Goal: Task Accomplishment & Management: Use online tool/utility

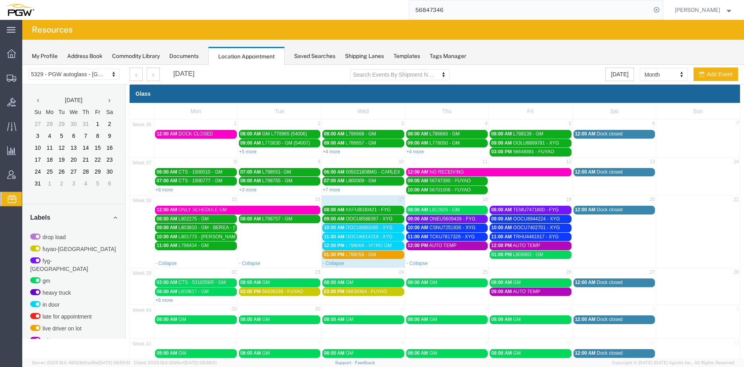
scroll to position [262, 0]
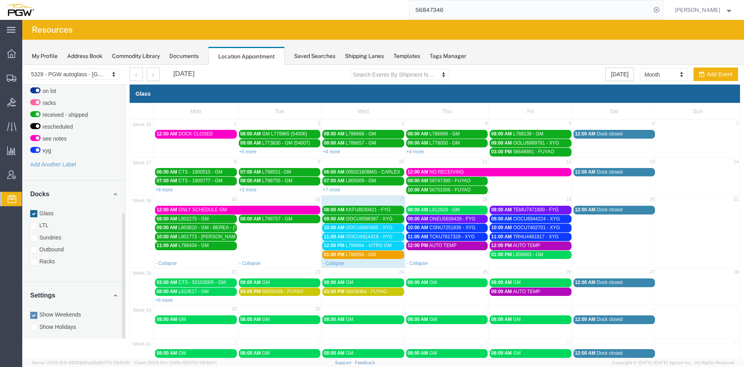
click at [456, 14] on input "56847346" at bounding box center [530, 9] width 242 height 19
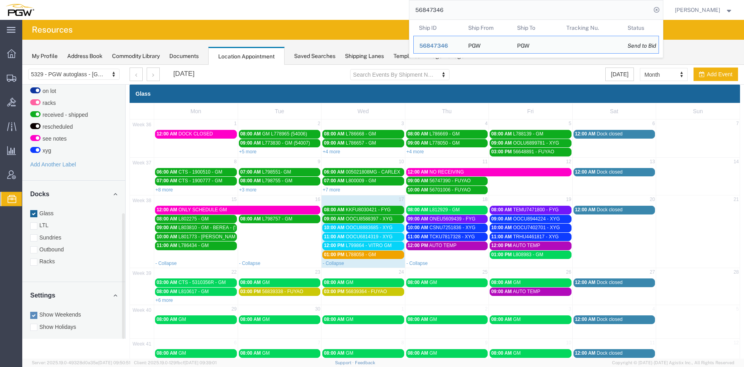
drag, startPoint x: 466, startPoint y: 12, endPoint x: 251, endPoint y: 0, distance: 215.8
click at [251, 0] on div "56847346 Ship ID Ship From Ship To Tracking Nu. Status Ship ID 56847346 Ship Fr…" at bounding box center [352, 10] width 624 height 20
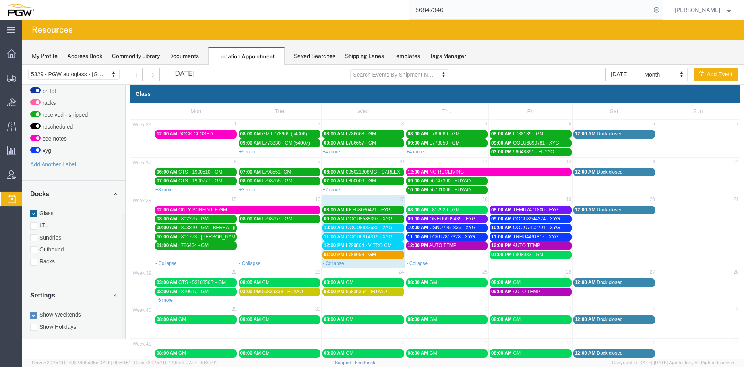
paste input "0692"
type input "56840692"
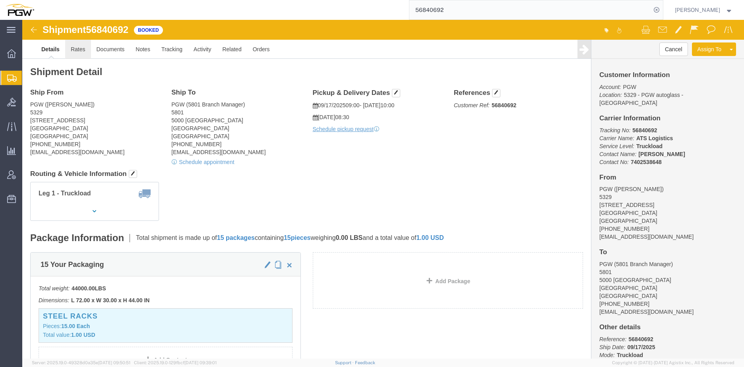
click link "Rates"
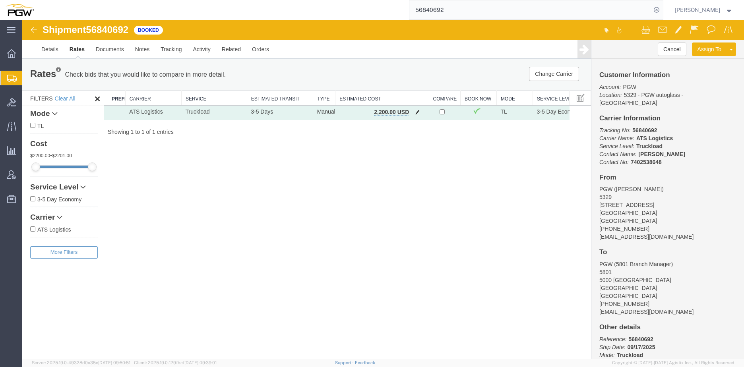
click at [417, 113] on span "button" at bounding box center [417, 112] width 4 height 6
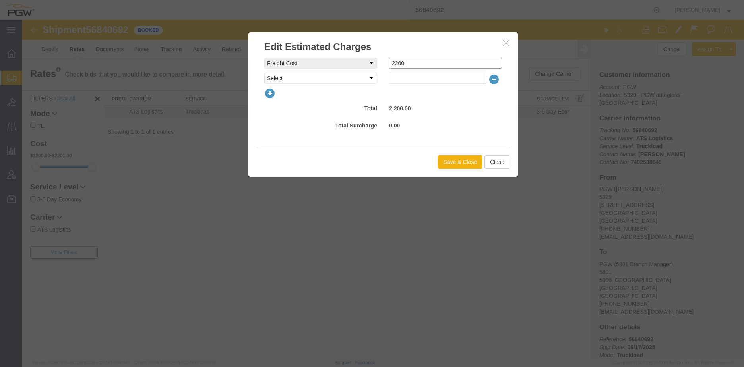
click at [341, 63] on div "freightCost Select AES Filing Accessorial Delivery Charge Additional Invoice De…" at bounding box center [383, 63] width 250 height 11
type input "2400"
click at [468, 159] on button "Save & Close" at bounding box center [460, 162] width 45 height 14
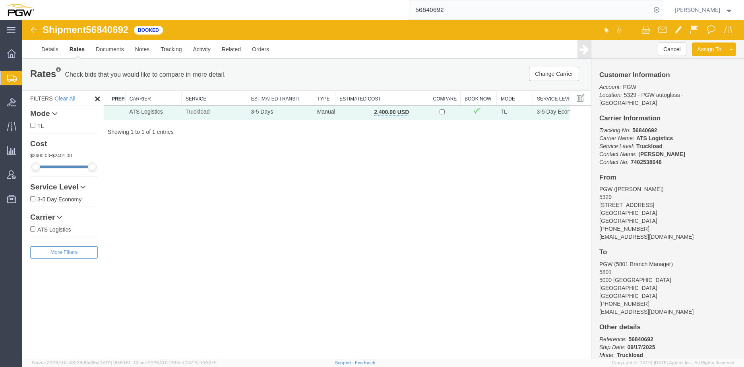
click at [468, 14] on input "56840692" at bounding box center [530, 9] width 242 height 19
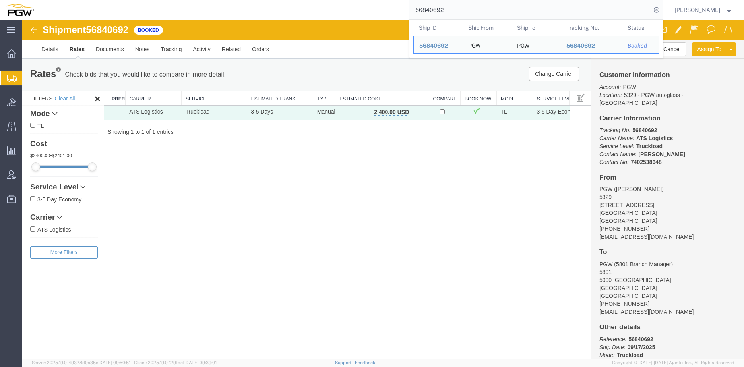
drag, startPoint x: 474, startPoint y: 11, endPoint x: 289, endPoint y: 8, distance: 184.9
click at [289, 8] on div "56840692 Ship ID Ship From Ship To Tracking Nu. Status Ship ID 56840692 Ship Fr…" at bounding box center [352, 10] width 624 height 20
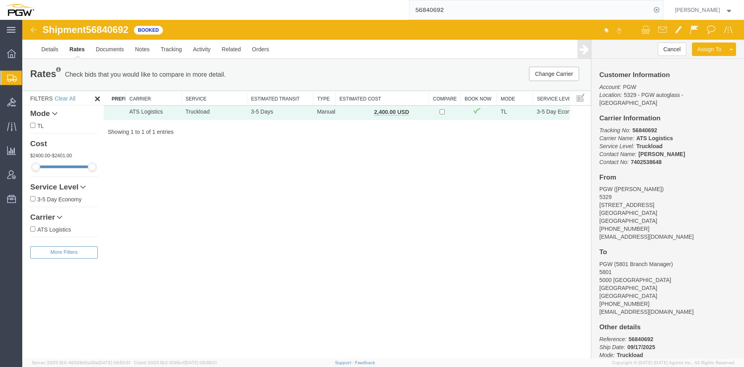
paste input "845"
type input "56840845"
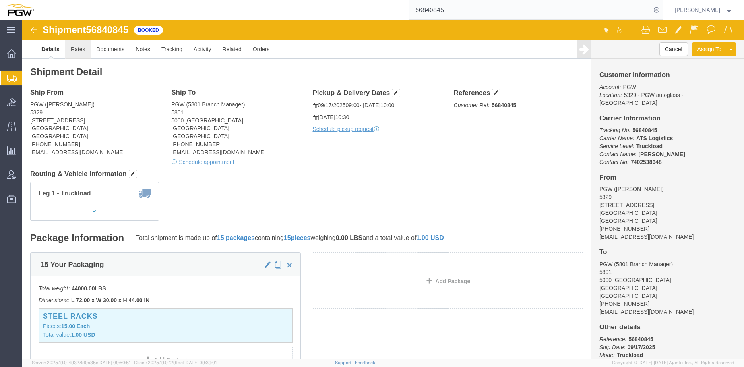
click link "Rates"
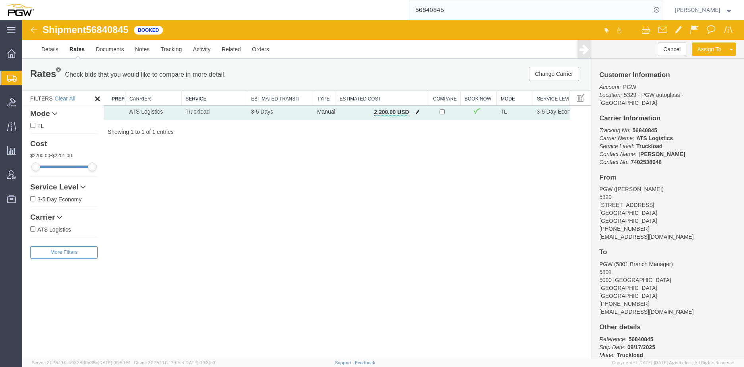
click at [415, 113] on span "button" at bounding box center [417, 112] width 4 height 6
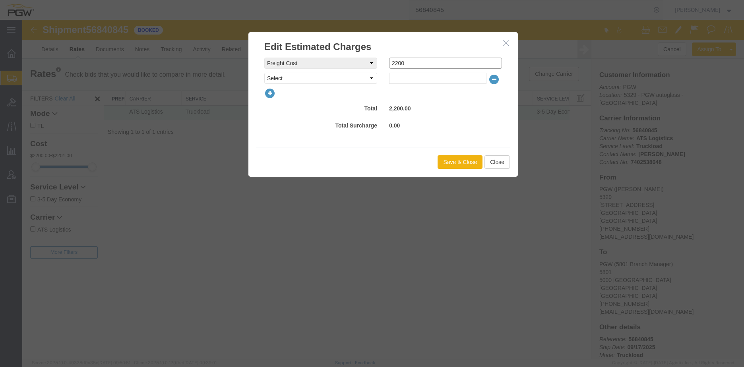
click at [322, 64] on div "freightCost Select AES Filing Accessorial Delivery Charge Additional Invoice De…" at bounding box center [383, 63] width 250 height 11
type input "2400"
click at [469, 165] on button "Save & Close" at bounding box center [460, 162] width 45 height 14
